Goal: Transaction & Acquisition: Purchase product/service

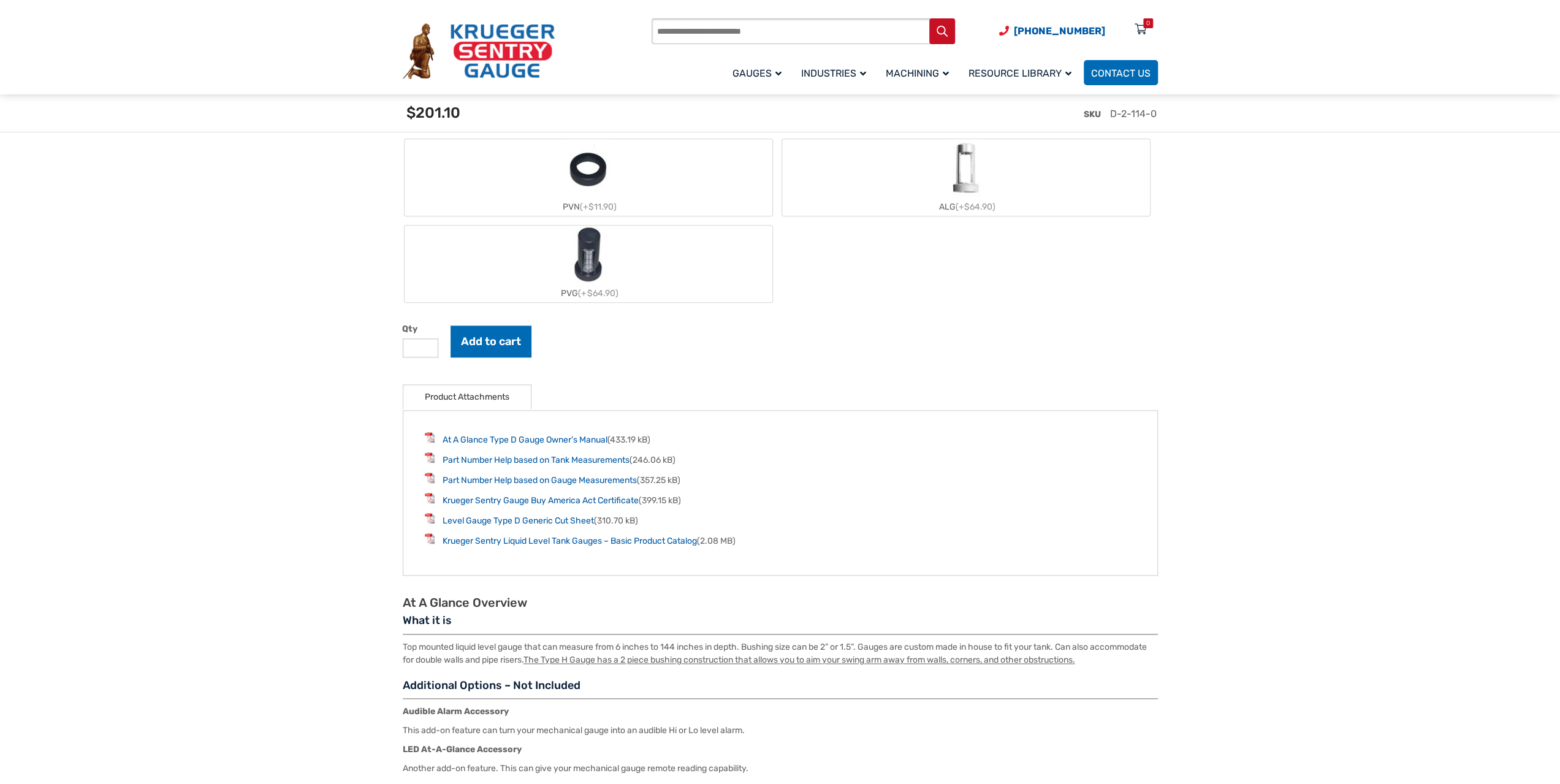
scroll to position [1410, 0]
click at [491, 459] on link "Part Number Help based on Tank Measurements" at bounding box center [536, 458] width 187 height 10
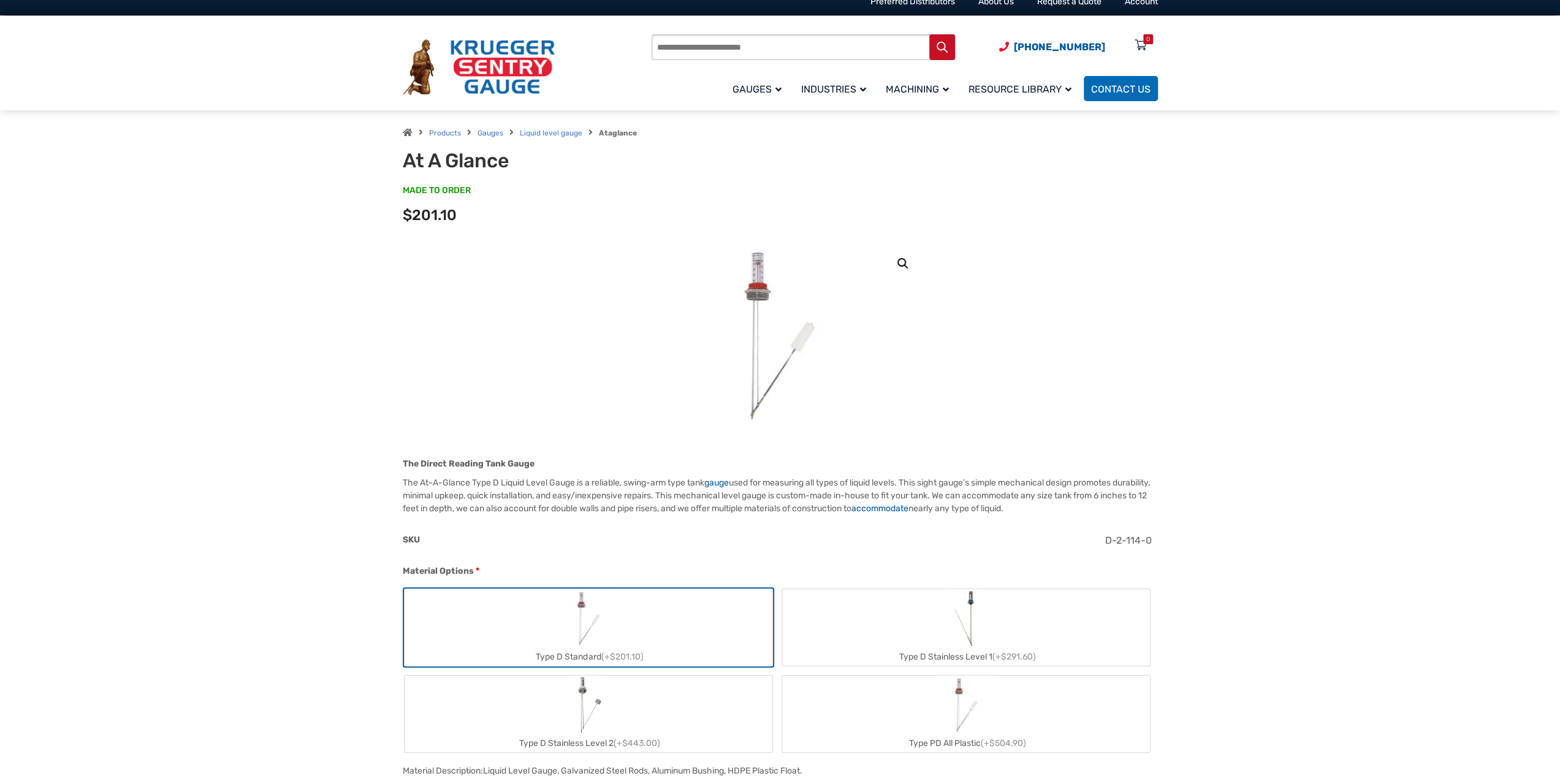
scroll to position [0, 0]
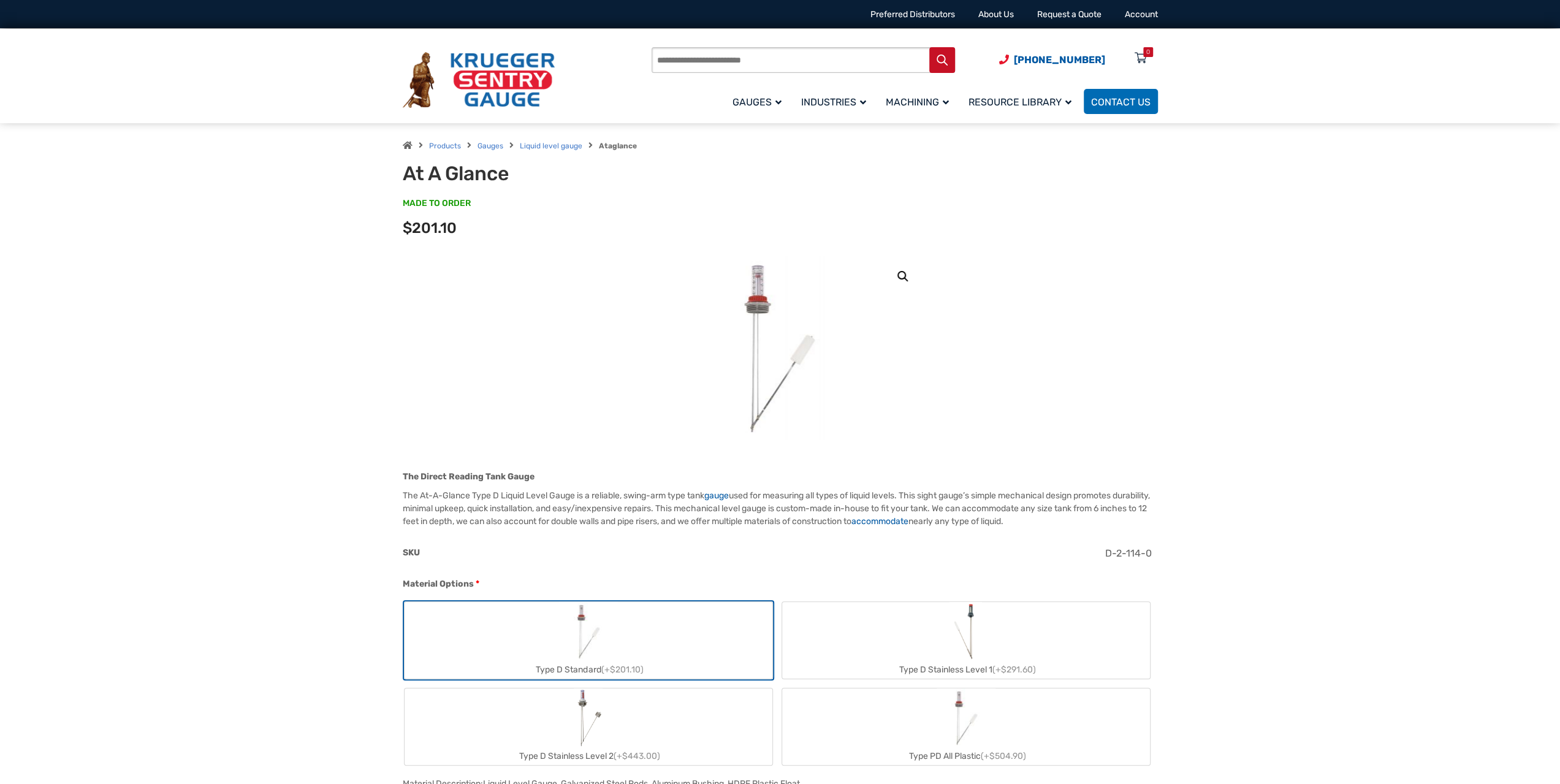
click at [760, 285] on img at bounding box center [780, 347] width 147 height 184
click at [753, 293] on img at bounding box center [780, 347] width 147 height 184
click at [906, 280] on link "🔍" at bounding box center [903, 276] width 22 height 22
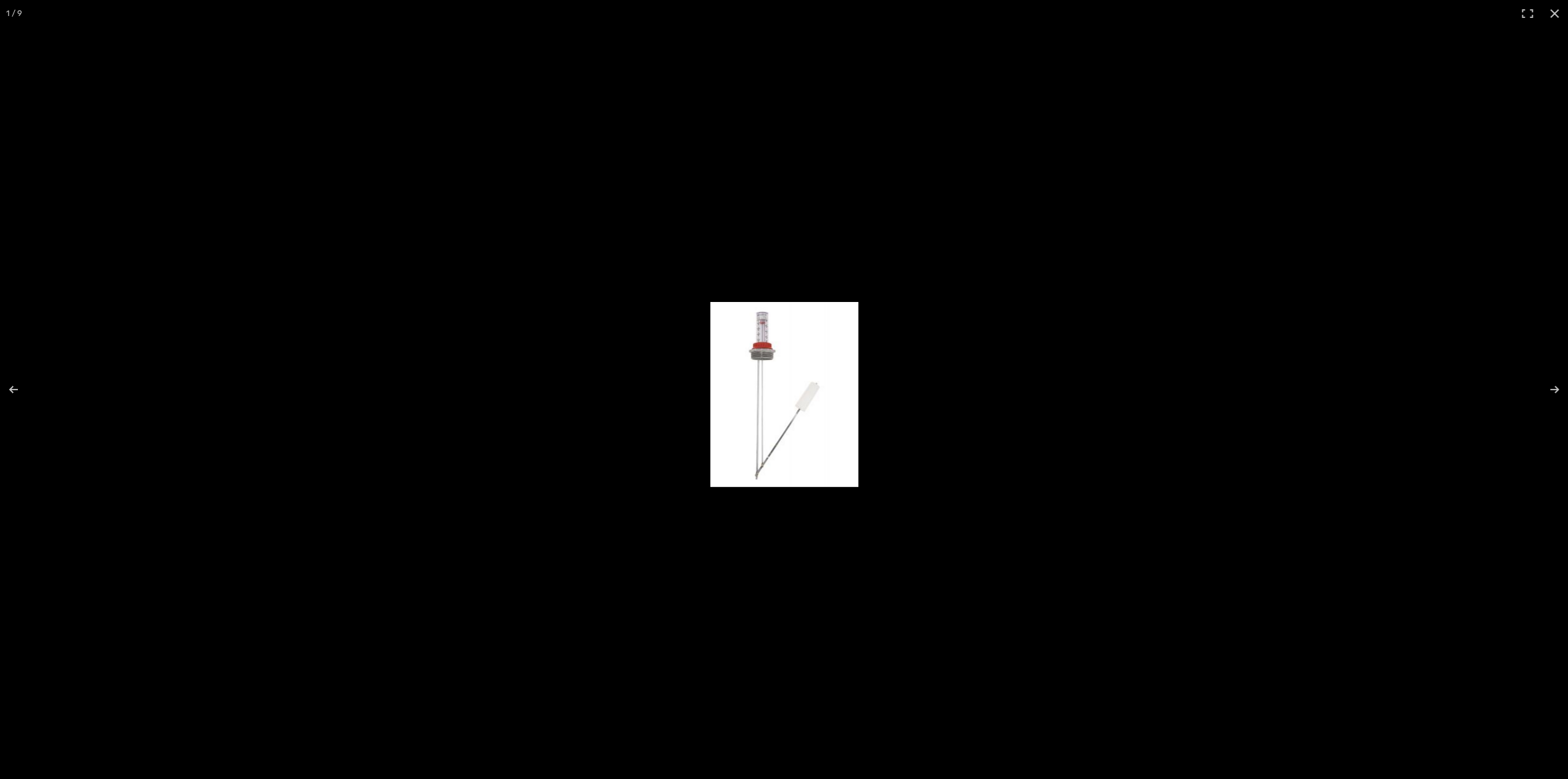
click at [772, 343] on img "Full screen image" at bounding box center [784, 394] width 148 height 185
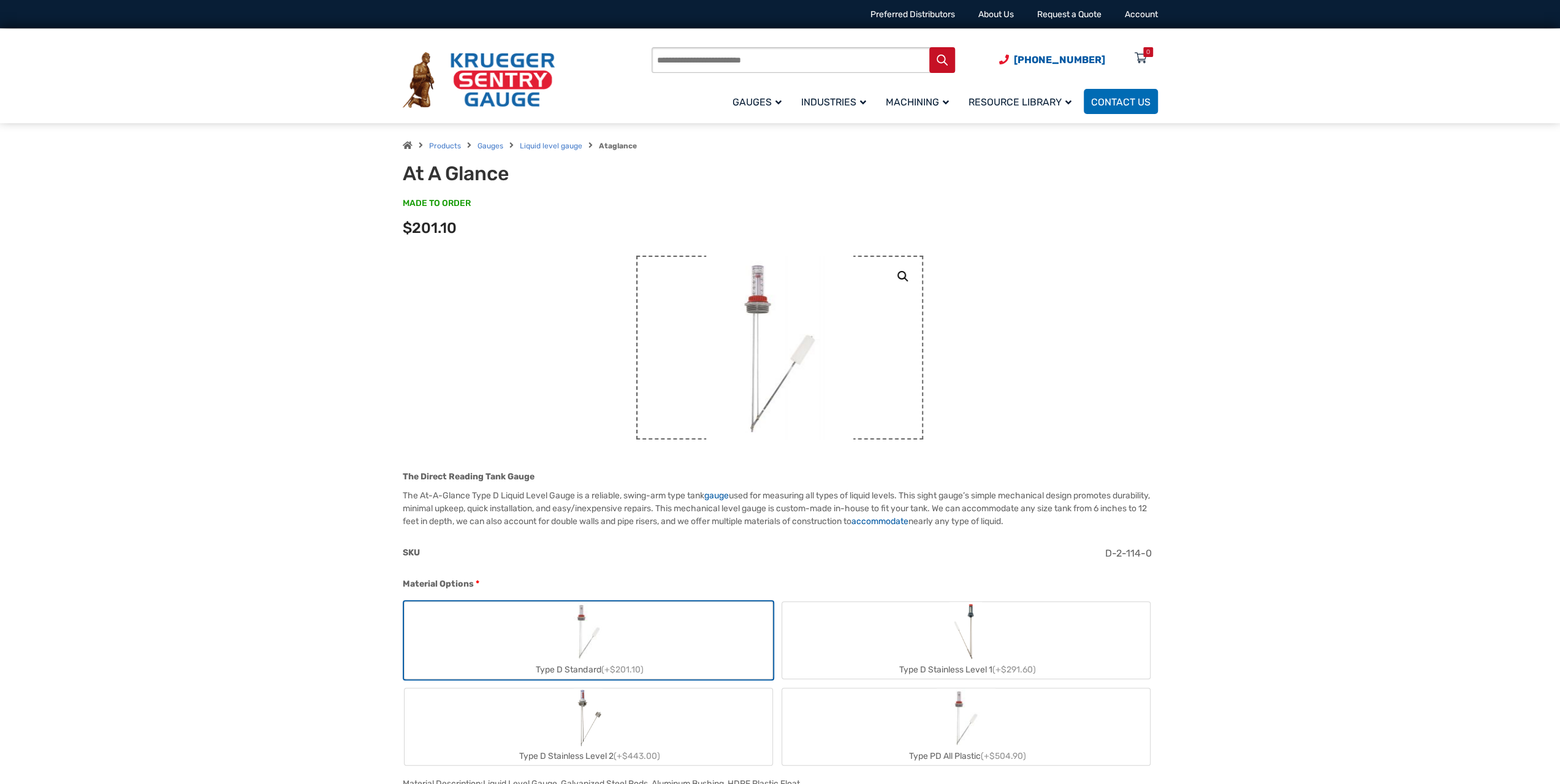
click at [768, 341] on img at bounding box center [780, 347] width 147 height 184
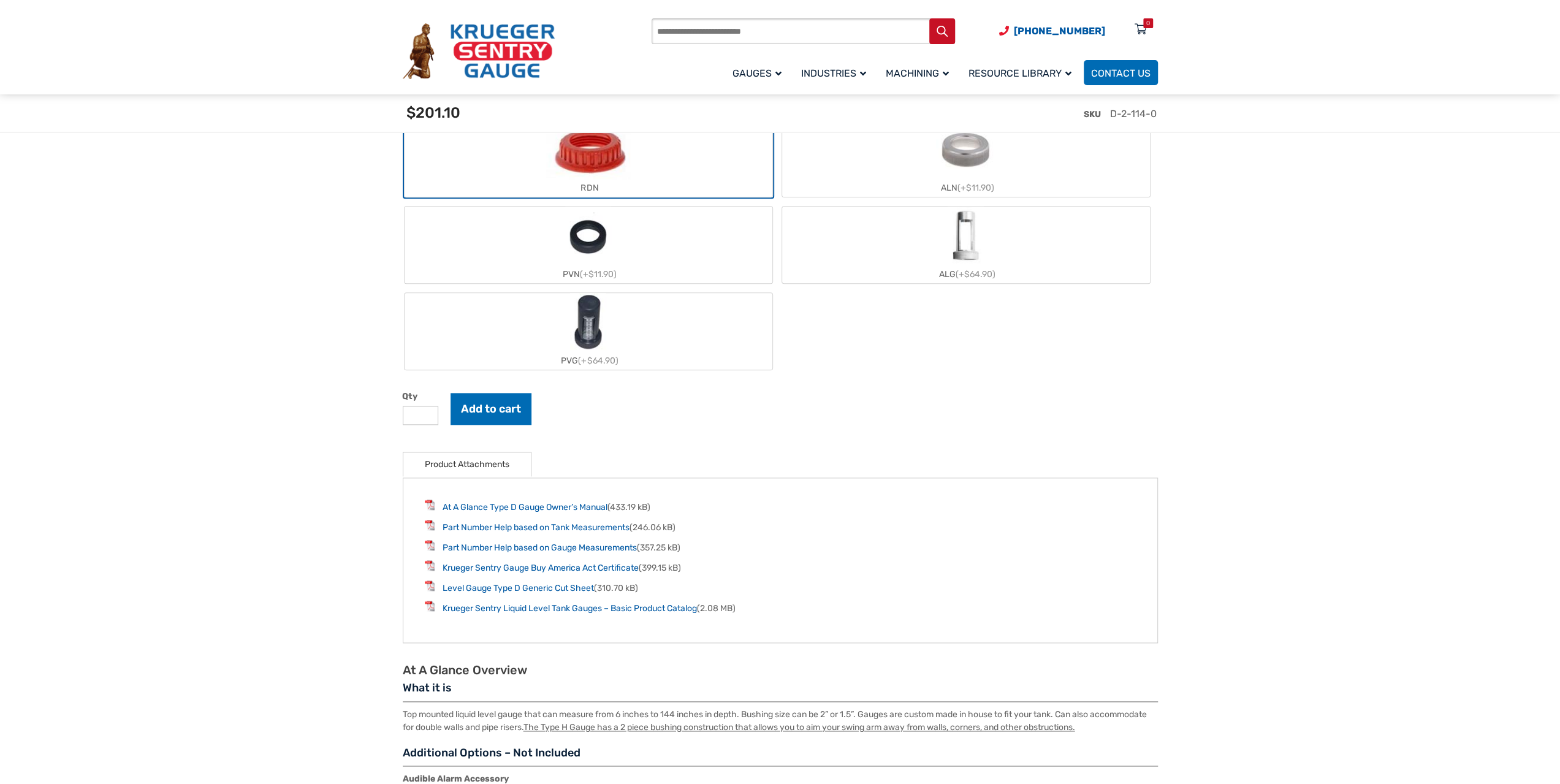
scroll to position [1532, 0]
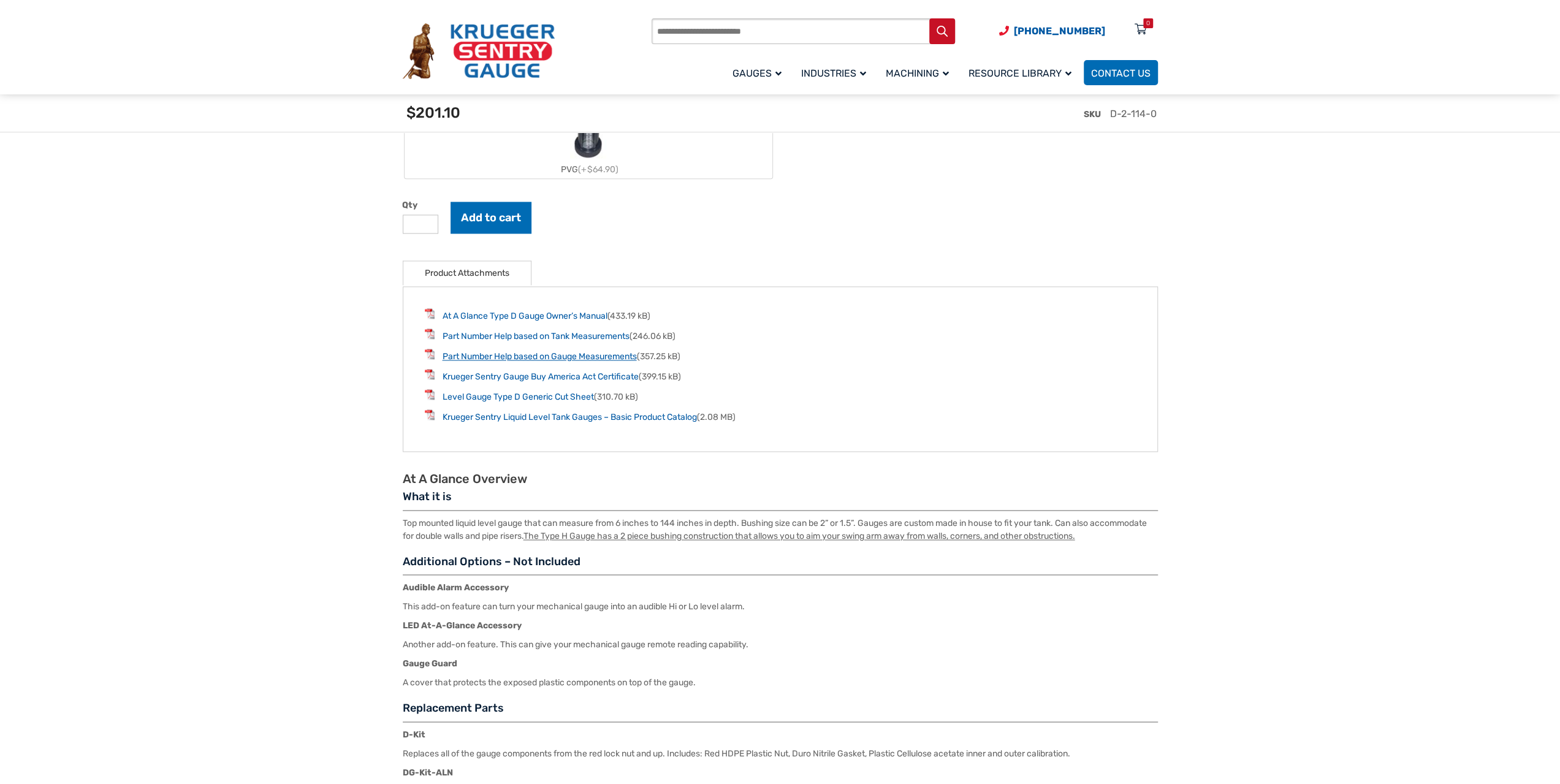
click at [556, 356] on link "Part Number Help based on Gauge Measurements" at bounding box center [539, 355] width 195 height 10
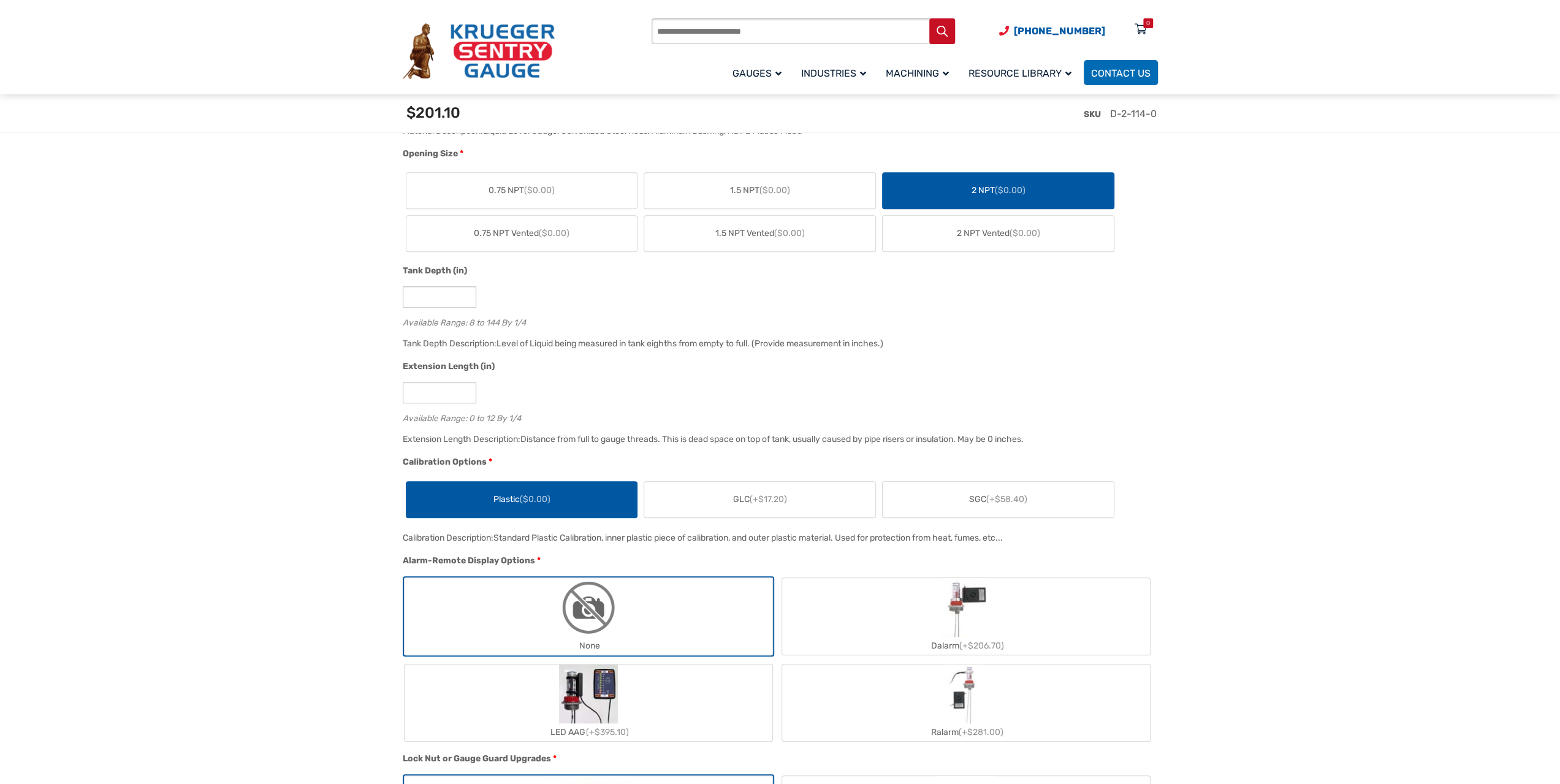
scroll to position [690, 0]
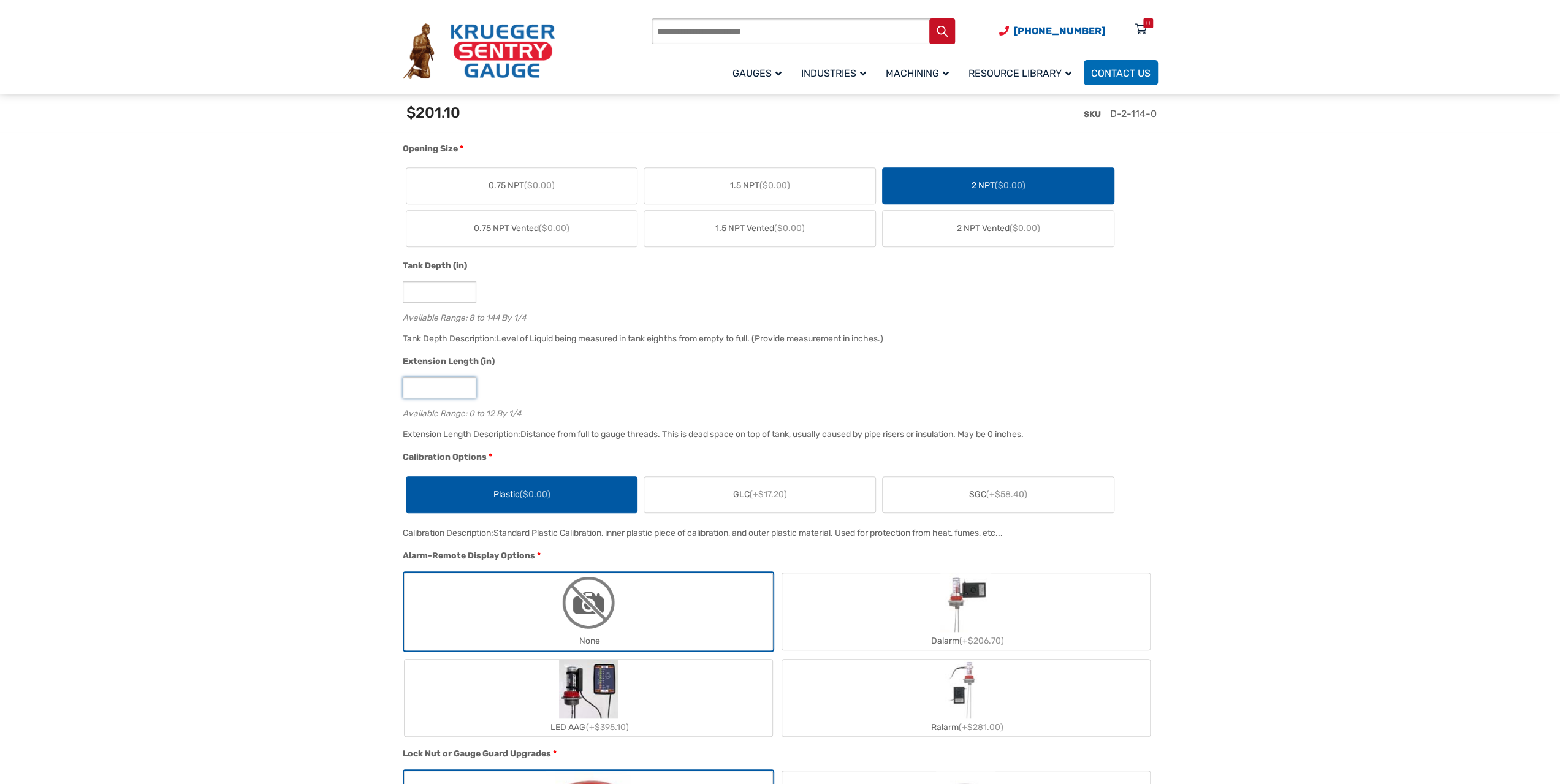
click at [441, 387] on input "*" at bounding box center [440, 387] width 73 height 21
click at [462, 386] on input "*" at bounding box center [440, 387] width 73 height 21
click at [463, 386] on input "*" at bounding box center [440, 387] width 73 height 21
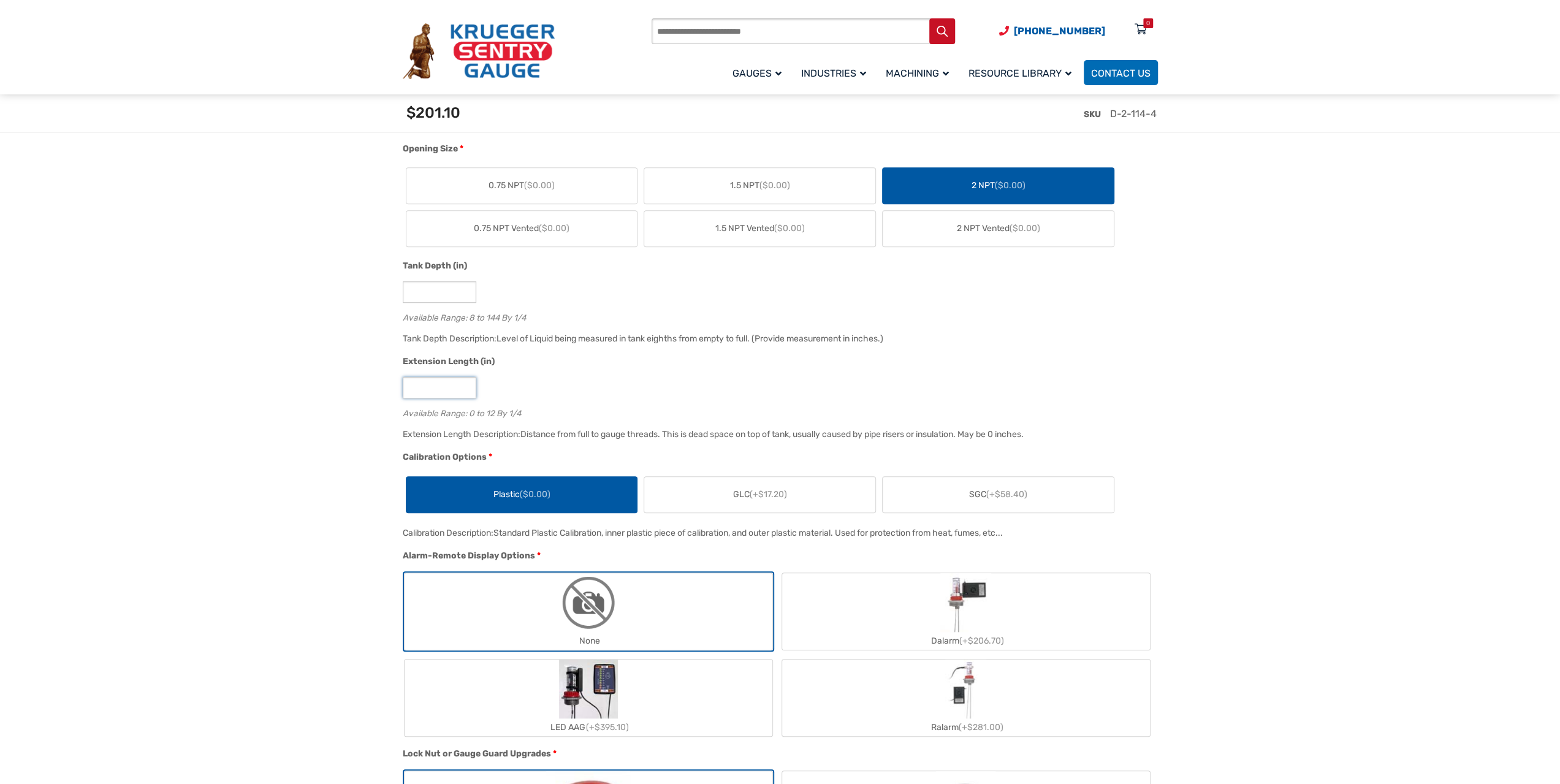
click at [464, 385] on input "*" at bounding box center [440, 387] width 73 height 21
click at [467, 395] on input "*" at bounding box center [440, 387] width 73 height 21
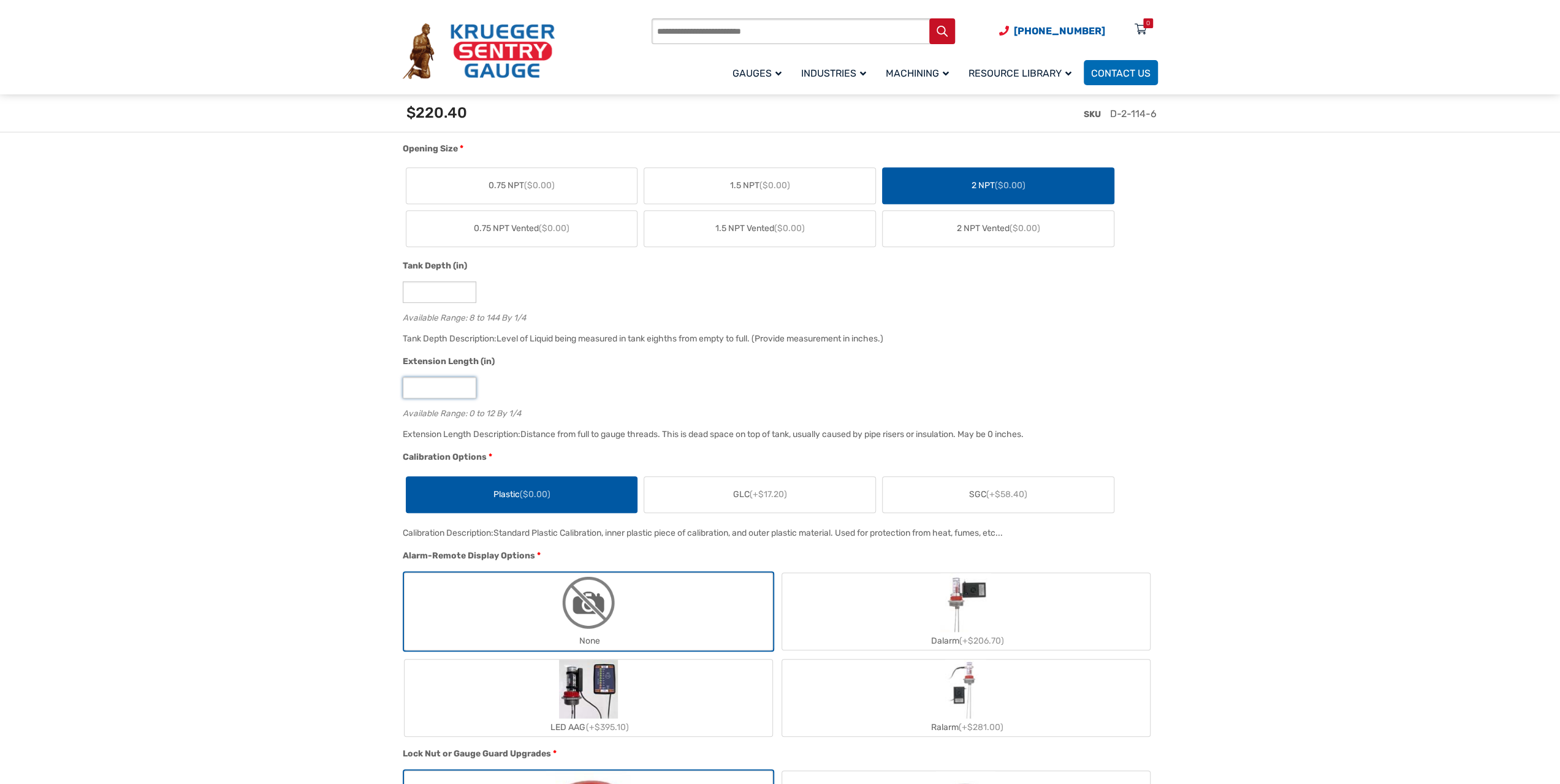
click at [467, 395] on input "*" at bounding box center [440, 387] width 73 height 21
click at [464, 390] on input "*" at bounding box center [440, 387] width 73 height 21
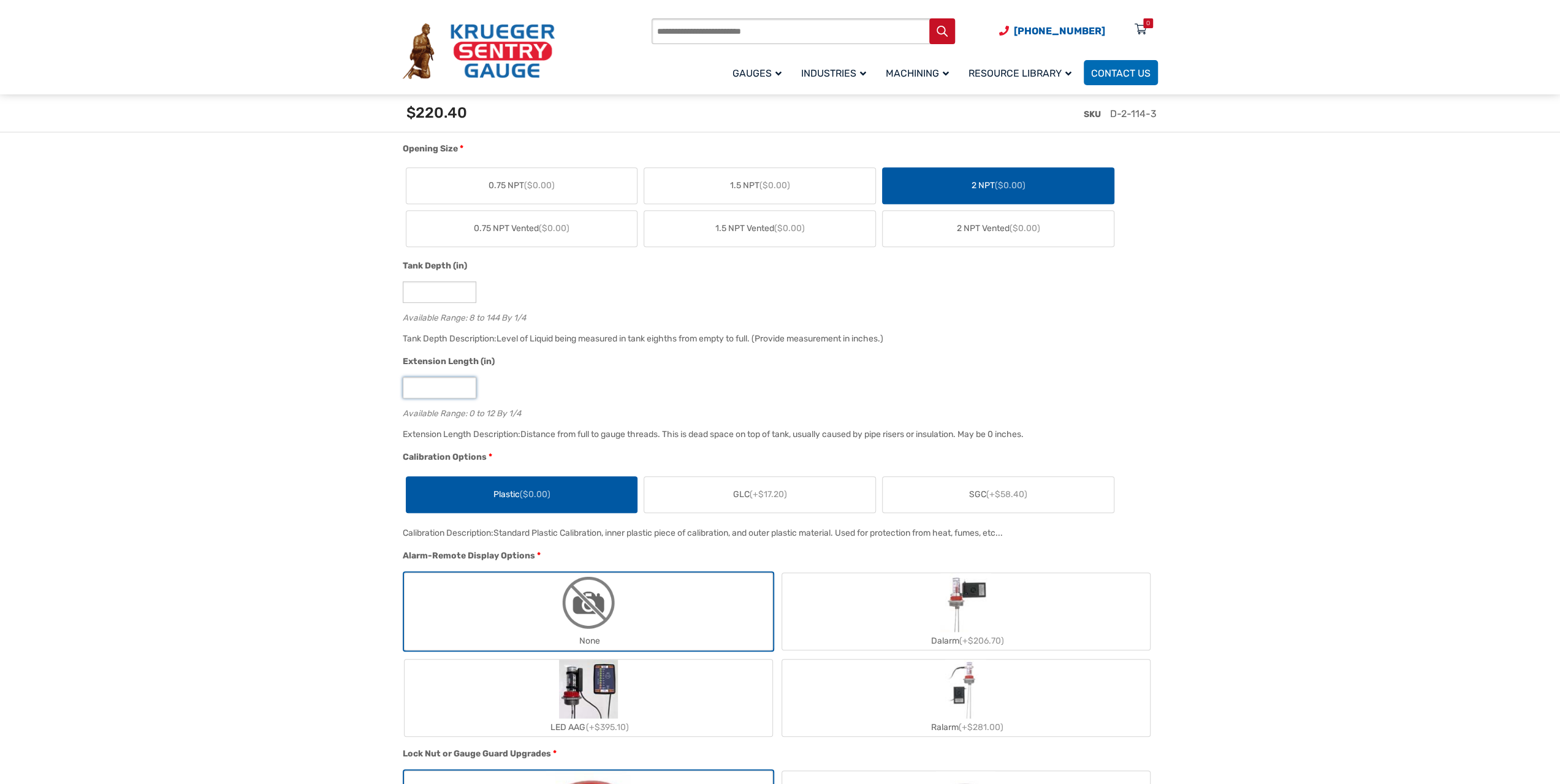
click at [464, 384] on input "*" at bounding box center [440, 387] width 73 height 21
click at [464, 394] on input "*" at bounding box center [440, 387] width 73 height 21
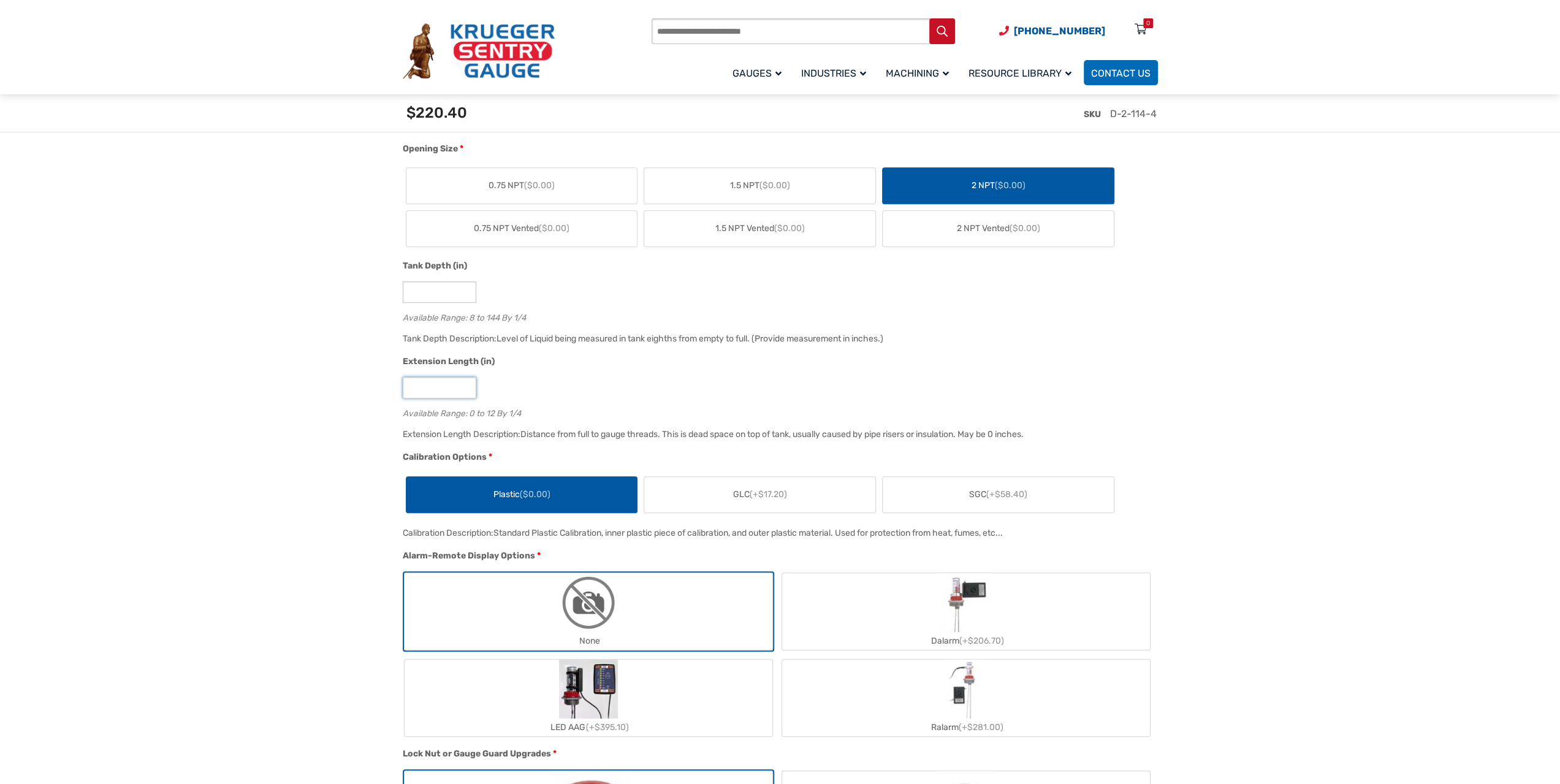
click at [464, 394] on input "*" at bounding box center [440, 387] width 73 height 21
click at [466, 386] on input "*" at bounding box center [440, 387] width 73 height 21
click at [468, 394] on input "*" at bounding box center [440, 387] width 73 height 21
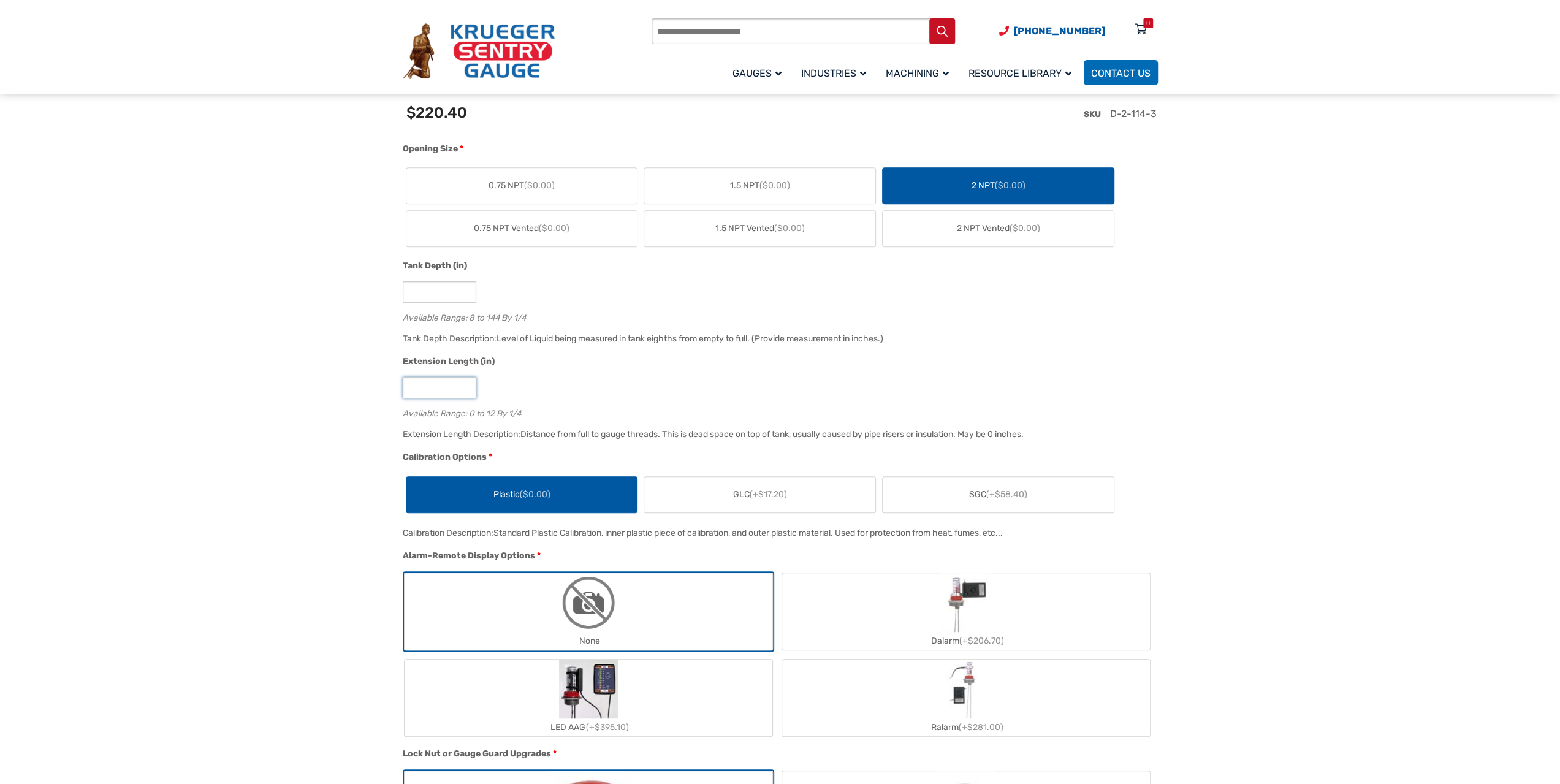
click at [467, 386] on input "*" at bounding box center [440, 387] width 73 height 21
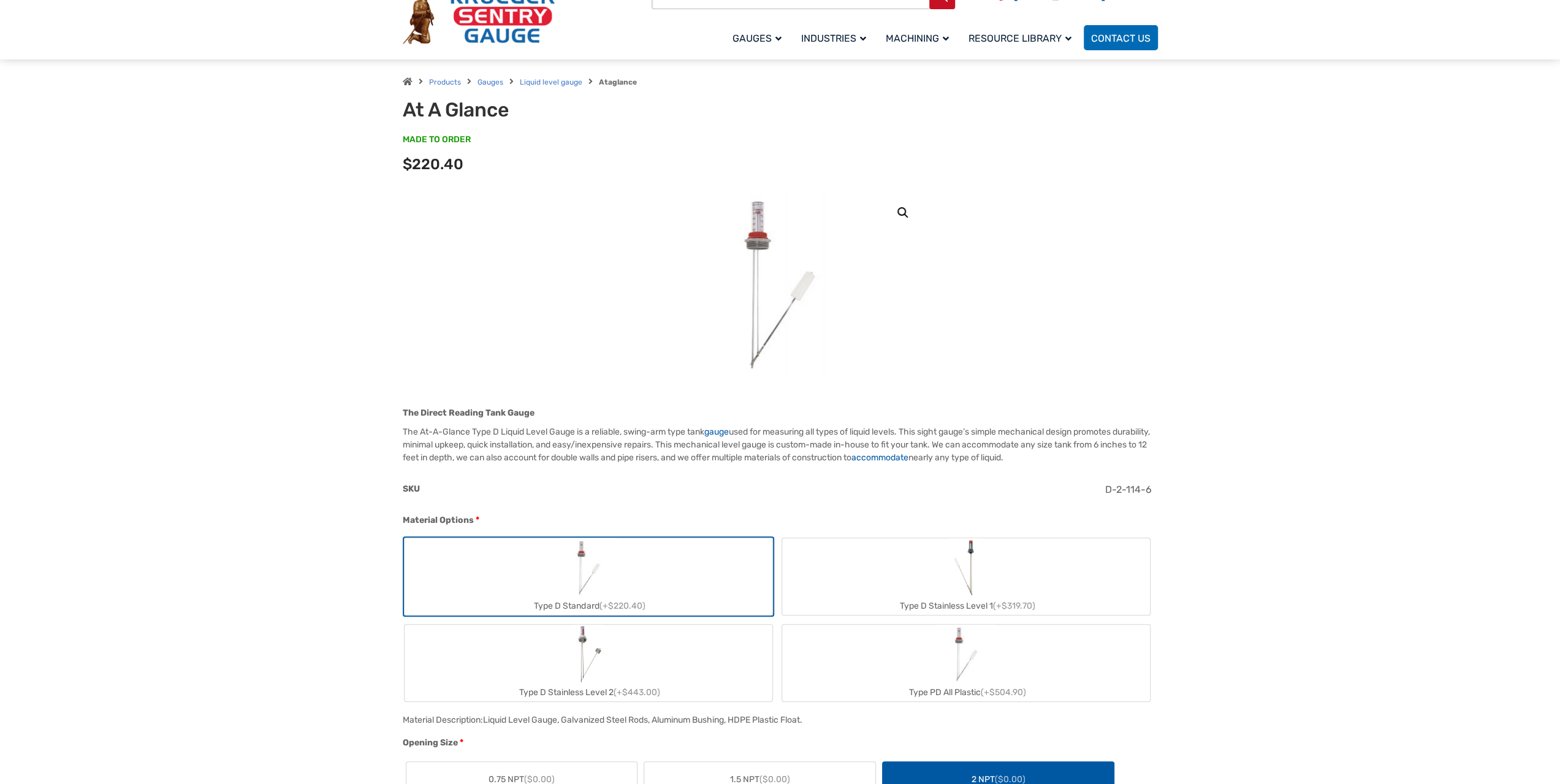
scroll to position [0, 0]
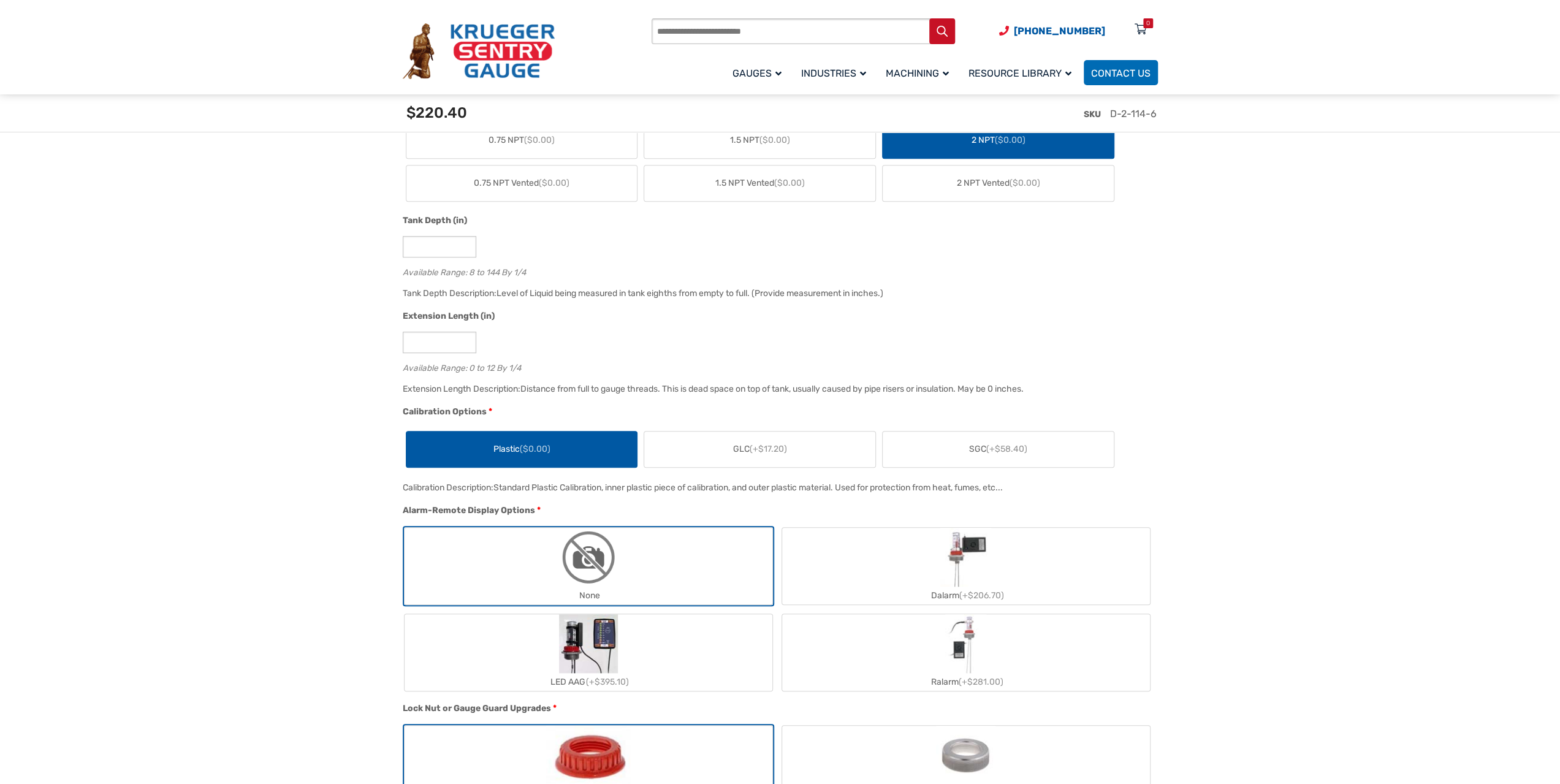
scroll to position [429, 0]
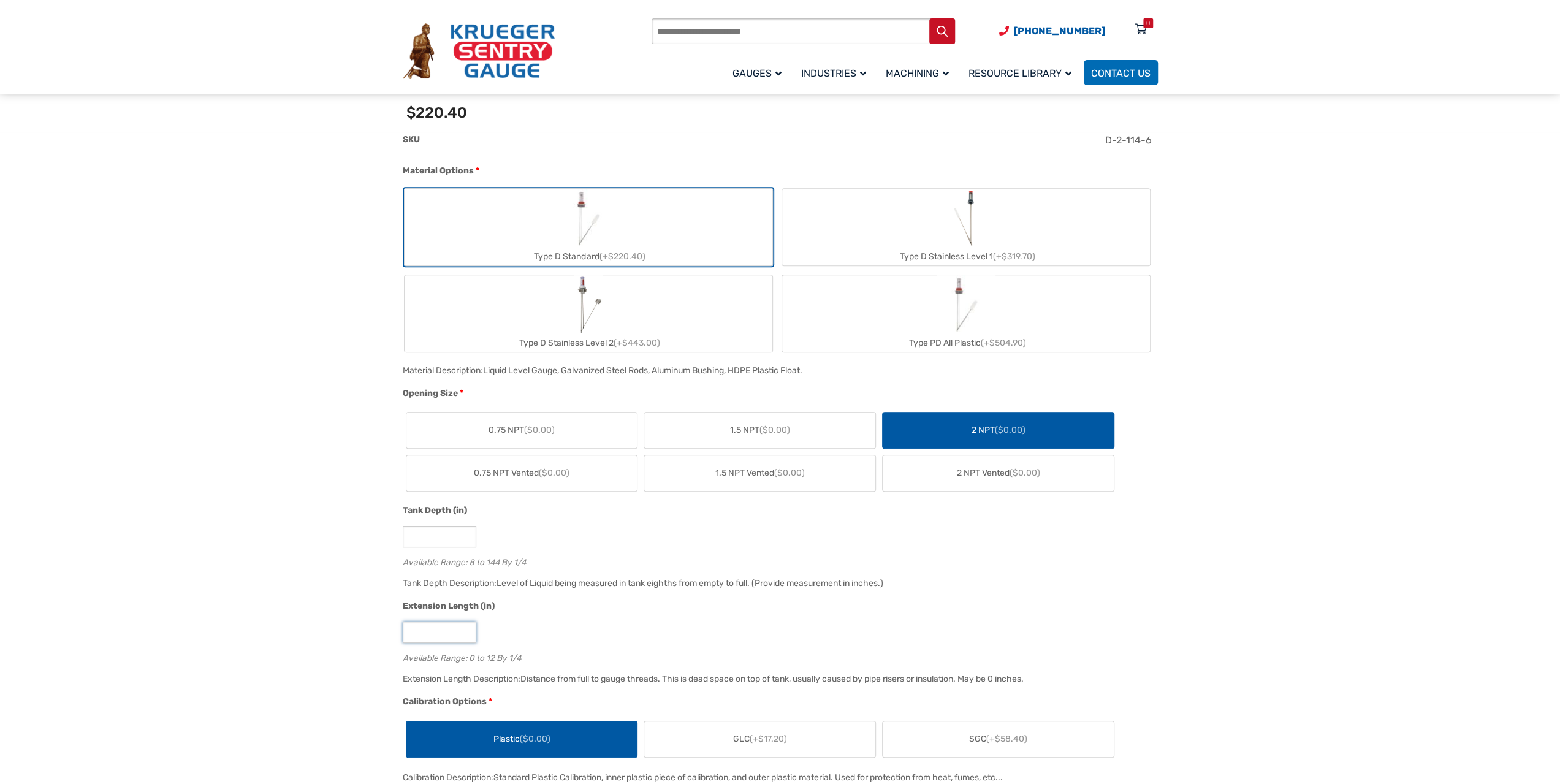
click at [466, 637] on input "*" at bounding box center [440, 631] width 73 height 21
type input "*"
click at [466, 637] on input "*" at bounding box center [440, 631] width 73 height 21
click at [617, 635] on div "*" at bounding box center [778, 631] width 749 height 21
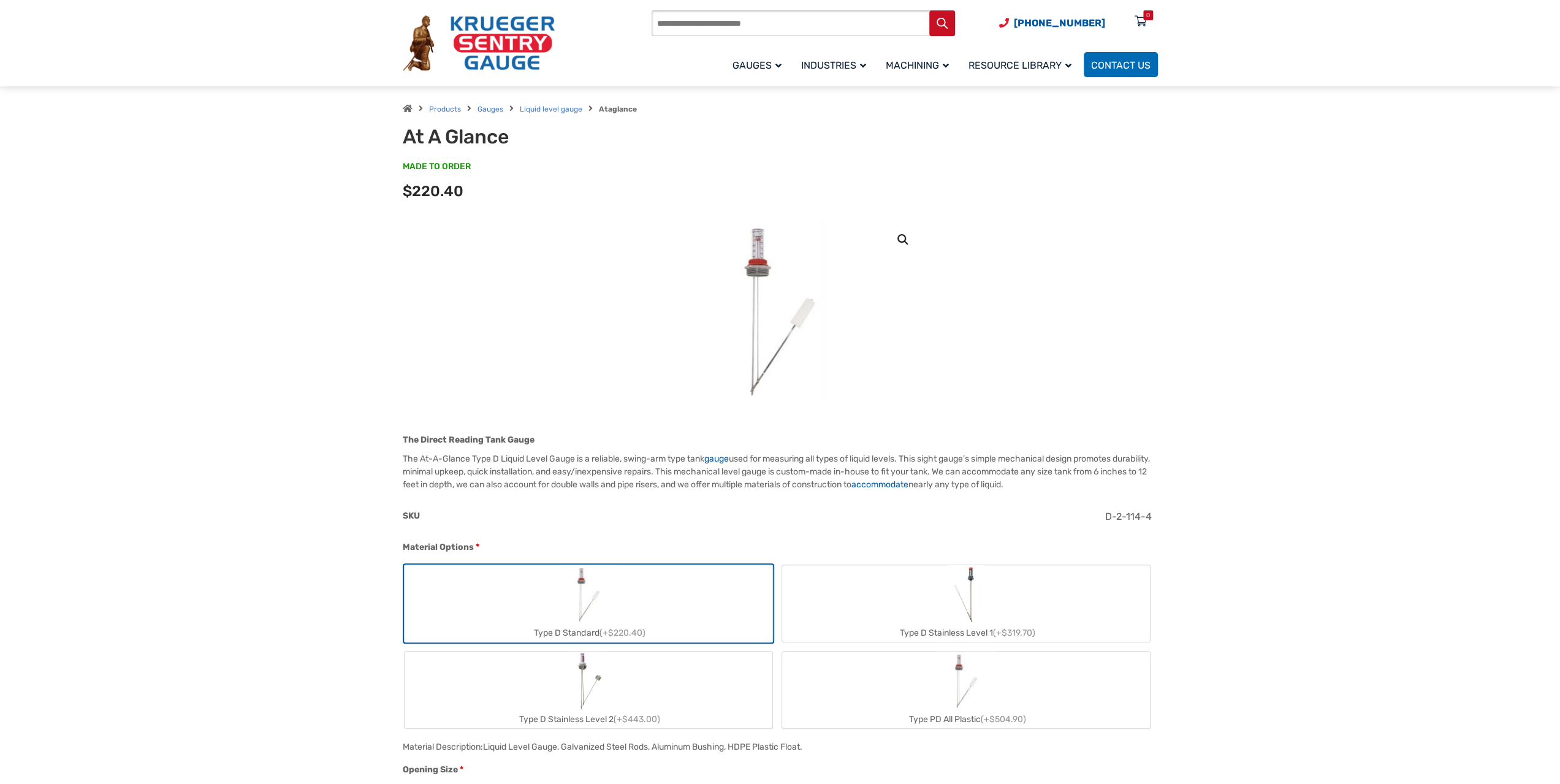
scroll to position [0, 0]
